Goal: Information Seeking & Learning: Learn about a topic

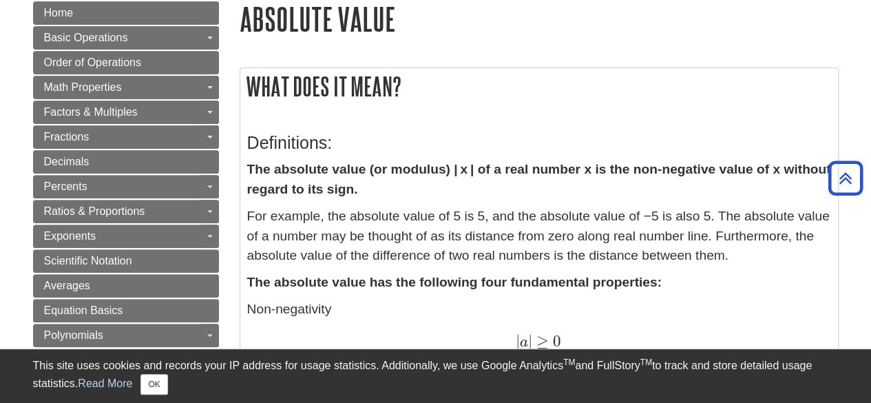
scroll to position [169, 0]
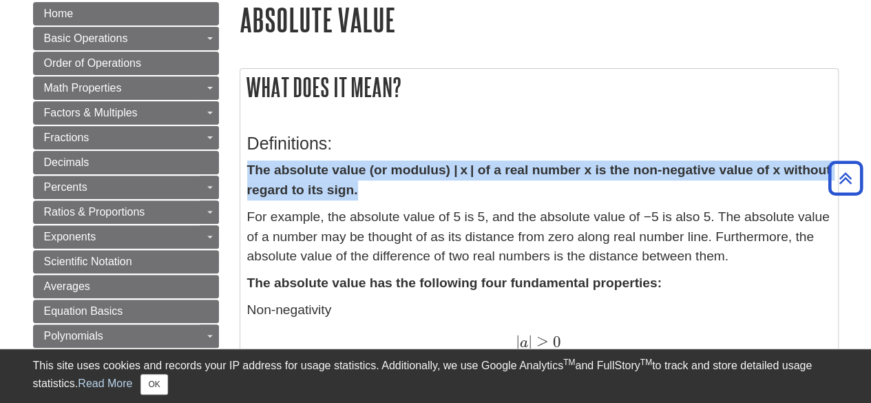
drag, startPoint x: 247, startPoint y: 168, endPoint x: 378, endPoint y: 192, distance: 132.3
click at [378, 192] on p "The absolute value (or modulus) | x | of a real number x is the non-negative va…" at bounding box center [539, 181] width 584 height 40
copy strong "The absolute value (or modulus) | x | of a real number x is the non-negative va…"
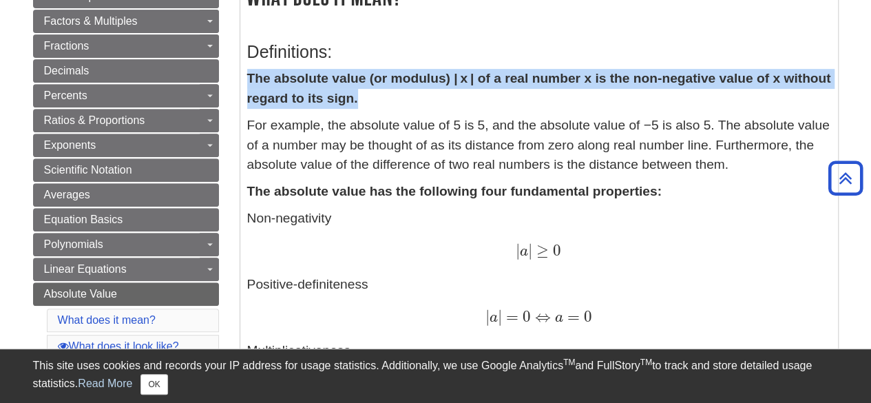
scroll to position [282, 0]
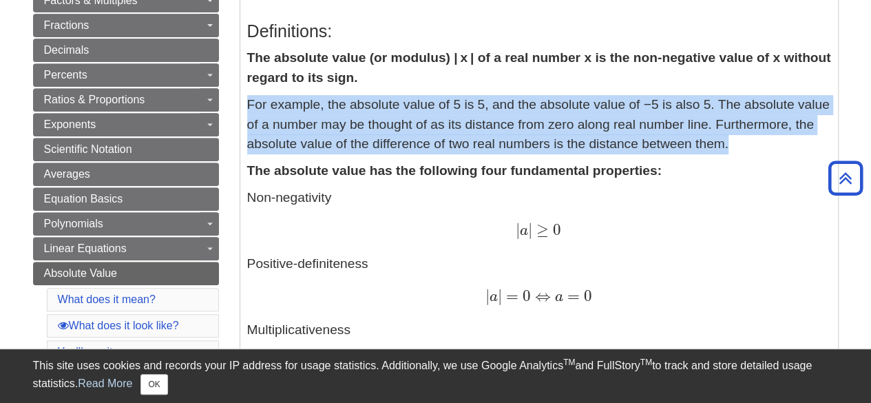
drag, startPoint x: 247, startPoint y: 97, endPoint x: 732, endPoint y: 152, distance: 488.8
click at [732, 152] on p "For example, the absolute value of 5 is 5, and the absolute value of −5 is also…" at bounding box center [539, 124] width 584 height 59
copy p "For example, the absolute value of 5 is 5, and the absolute value of −5 is also…"
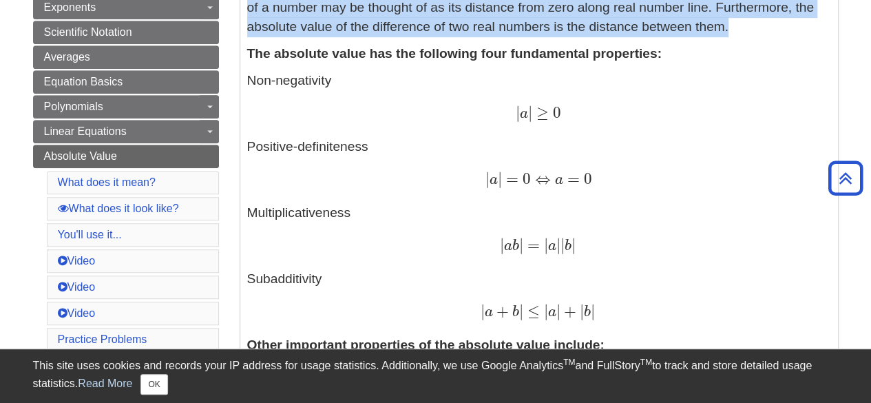
scroll to position [404, 0]
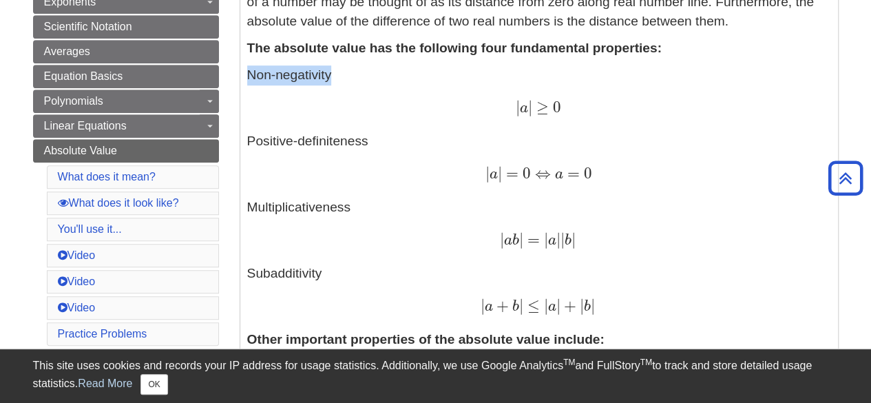
drag, startPoint x: 247, startPoint y: 71, endPoint x: 328, endPoint y: 76, distance: 80.8
click at [328, 76] on p "Non-negativity | a | ≥ 0 | a | ≥ 0 Positive-definiteness | a | = 0 ⇔ a = 0 | a …" at bounding box center [539, 190] width 584 height 251
click at [401, 57] on p "The absolute value has the following four fundamental properties:" at bounding box center [539, 49] width 584 height 20
drag, startPoint x: 369, startPoint y: 145, endPoint x: 245, endPoint y: 148, distance: 123.4
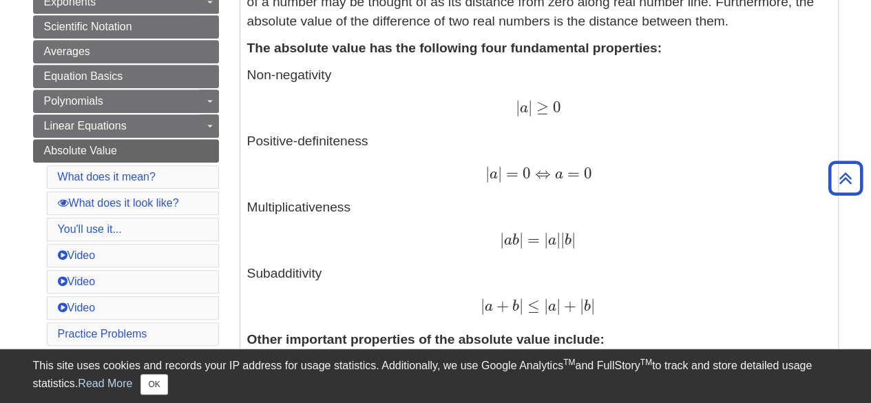
copy p "Positive-definiteness"
drag, startPoint x: 348, startPoint y: 205, endPoint x: 247, endPoint y: 207, distance: 101.3
click at [247, 207] on p "Non-negativity | a | ≥ 0 | a | ≥ 0 Positive-definiteness | a | = 0 ⇔ a = 0 | a …" at bounding box center [539, 190] width 584 height 251
copy p "Multiplicativeness"
drag, startPoint x: 324, startPoint y: 272, endPoint x: 237, endPoint y: 278, distance: 87.0
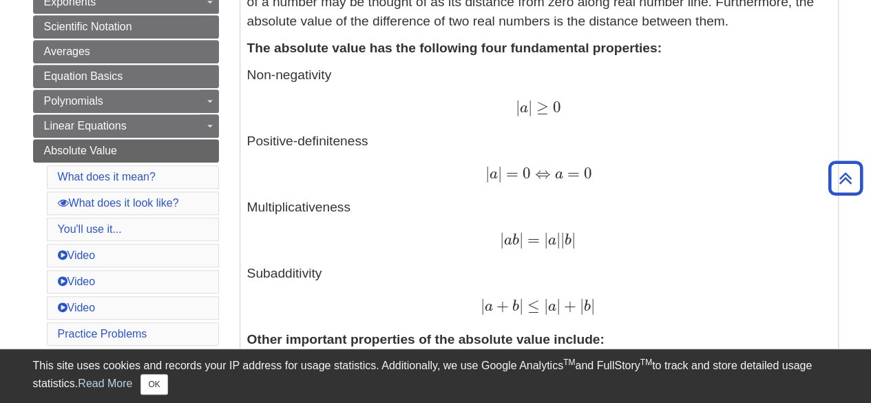
click at [332, 275] on p "Non-negativity | a | ≥ 0 | a | ≥ 0 Positive-definiteness | a | = 0 ⇔ a = 0 | a …" at bounding box center [539, 190] width 584 height 251
drag, startPoint x: 324, startPoint y: 272, endPoint x: 247, endPoint y: 276, distance: 77.3
click at [247, 276] on p "Non-negativity | a | ≥ 0 | a | ≥ 0 Positive-definiteness | a | = 0 ⇔ a = 0 | a …" at bounding box center [539, 190] width 584 height 251
copy p "Subadditivity"
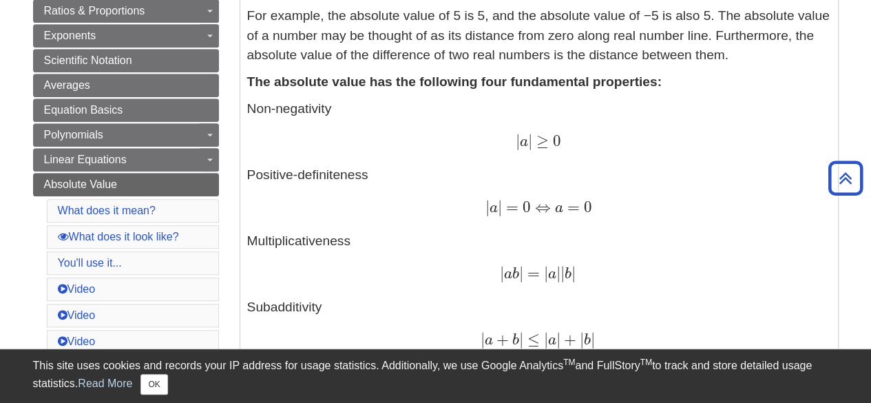
scroll to position [453, 0]
